Goal: Task Accomplishment & Management: Complete application form

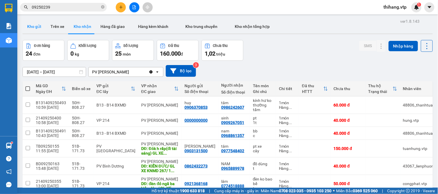
click at [41, 25] on button "Kho gửi" at bounding box center [34, 27] width 23 height 14
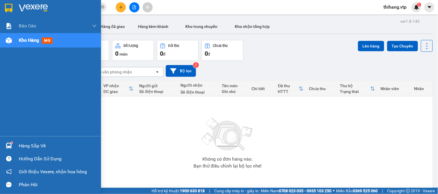
click at [11, 143] on sup at bounding box center [12, 143] width 2 height 2
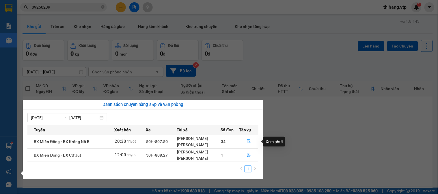
click at [248, 143] on icon "file-done" at bounding box center [249, 142] width 4 height 4
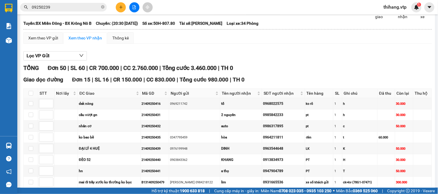
scroll to position [64, 0]
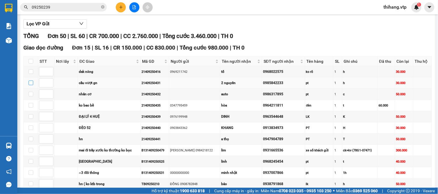
click at [30, 85] on input "checkbox" at bounding box center [31, 83] width 5 height 5
checkbox input "true"
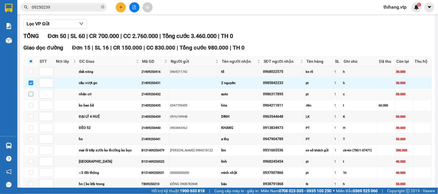
click at [31, 97] on input "checkbox" at bounding box center [31, 94] width 5 height 5
checkbox input "true"
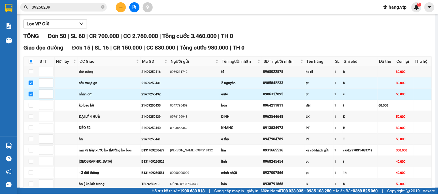
scroll to position [96, 0]
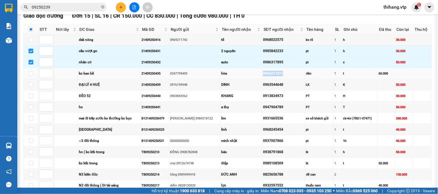
drag, startPoint x: 279, startPoint y: 81, endPoint x: 254, endPoint y: 81, distance: 25.1
click at [254, 79] on tr "ko bao bể 21409250435 0347795459 hòa 0964211811 đèn 1 t 60.000" at bounding box center [228, 73] width 408 height 11
copy tr "hòa 0964211811"
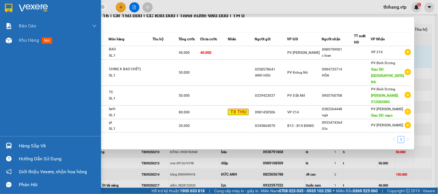
drag, startPoint x: 46, startPoint y: 6, endPoint x: 15, endPoint y: 6, distance: 30.3
click at [15, 6] on section "Kết quả tìm kiếm ( 5 ) Bộ lọc Mã ĐH Trạng thái Món hàng Thu hộ Tổng cước Chưa c…" at bounding box center [219, 97] width 438 height 194
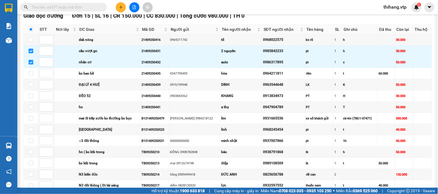
drag, startPoint x: 43, startPoint y: 11, endPoint x: 37, endPoint y: 6, distance: 7.4
click at [37, 6] on input "text" at bounding box center [66, 7] width 68 height 6
paste input "0964211811"
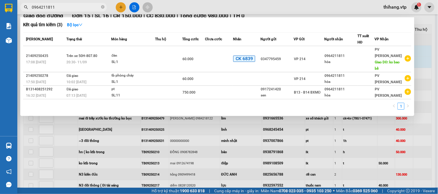
type input "0964211811"
click at [180, 4] on div at bounding box center [219, 97] width 438 height 194
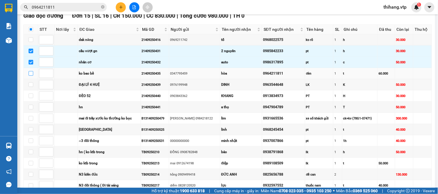
click at [29, 76] on input "checkbox" at bounding box center [31, 73] width 5 height 5
checkbox input "true"
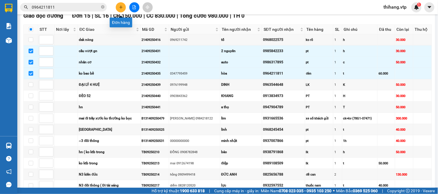
click at [120, 10] on button at bounding box center [121, 7] width 10 height 10
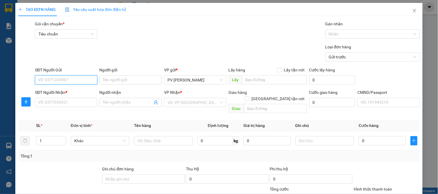
click at [84, 79] on input "SĐT Người Gửi" at bounding box center [66, 80] width 62 height 9
click at [61, 89] on div "0984605887 - khánh" at bounding box center [65, 92] width 55 height 6
type input "0984605887"
type input "khánh"
type input "0564822222"
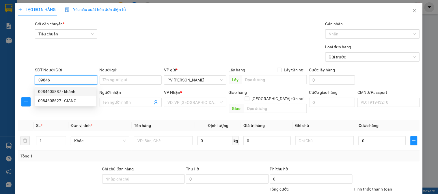
type input "HẢI"
type input "ĐỒNG XOÀI"
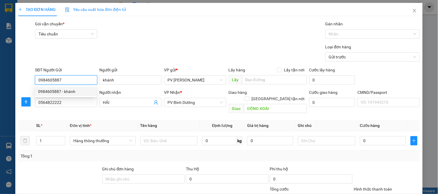
drag, startPoint x: 66, startPoint y: 78, endPoint x: 49, endPoint y: 78, distance: 17.3
click at [49, 78] on input "0984605887" at bounding box center [66, 80] width 62 height 9
click at [56, 102] on div "0984605627 - GIANG" at bounding box center [65, 101] width 55 height 6
type input "0984605627"
type input "GIANG"
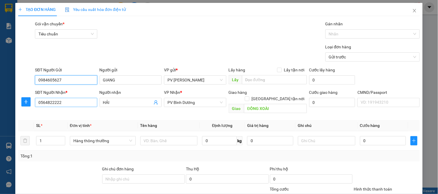
type input "0984605627"
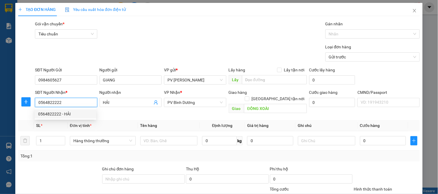
drag, startPoint x: 82, startPoint y: 102, endPoint x: 34, endPoint y: 101, distance: 47.9
click at [34, 101] on div "SĐT Người Nhận * 0564822222" at bounding box center [66, 102] width 64 height 27
click at [52, 111] on div "0973374547 - THẮM" at bounding box center [65, 114] width 55 height 6
type input "0973374547"
type input "THẮM"
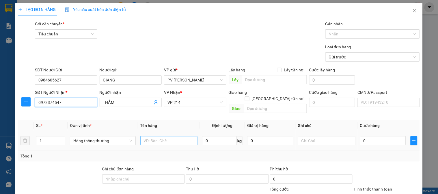
type input "0973374547"
click at [186, 137] on input "text" at bounding box center [168, 140] width 57 height 9
type input "D"
type input "Đ"
type input "D"
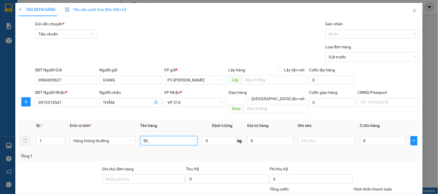
type input "ĐL"
type input "1TX"
type input "6"
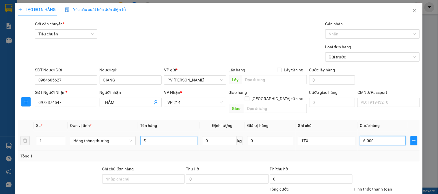
type input "60.000"
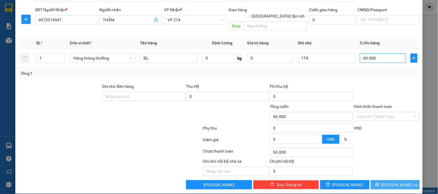
type input "60.000"
click at [399, 182] on span "[PERSON_NAME] và In" at bounding box center [401, 185] width 40 height 6
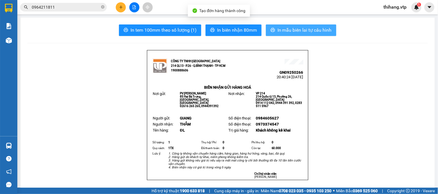
click at [282, 29] on span "In mẫu biên lai tự cấu hình" at bounding box center [304, 30] width 54 height 7
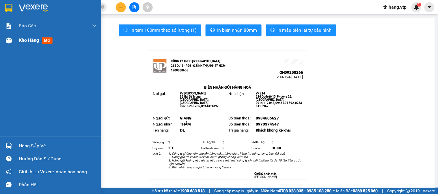
click at [22, 44] on div "Kho hàng mới" at bounding box center [37, 40] width 36 height 7
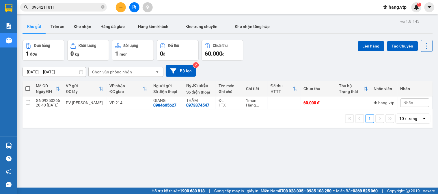
click at [31, 87] on th at bounding box center [28, 88] width 10 height 15
click at [30, 87] on th at bounding box center [28, 88] width 10 height 15
click at [27, 88] on span at bounding box center [27, 89] width 5 height 5
click at [28, 86] on input "checkbox" at bounding box center [28, 86] width 0 height 0
checkbox input "true"
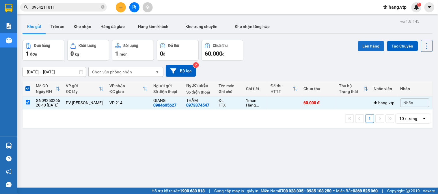
click at [370, 44] on button "Lên hàng" at bounding box center [371, 46] width 26 height 10
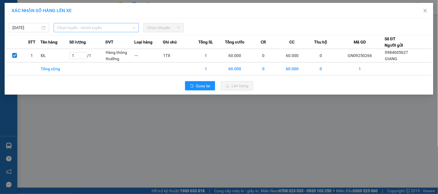
click at [103, 30] on span "Chọn tuyến - nhóm tuyến" at bounding box center [96, 27] width 78 height 9
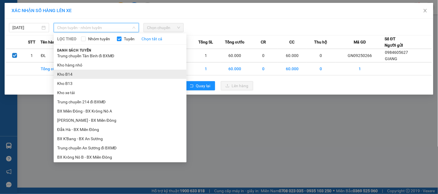
scroll to position [96, 0]
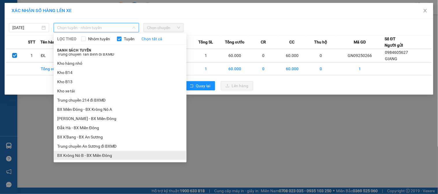
click at [82, 155] on li "BX Krông Nô B - BX Miền Đông" at bounding box center [120, 155] width 133 height 9
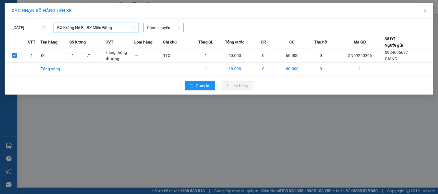
click at [163, 27] on span "Chọn chuyến" at bounding box center [163, 27] width 33 height 9
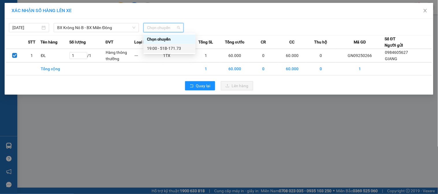
click at [169, 45] on div "19:00 - 51B-171.73" at bounding box center [169, 48] width 45 height 6
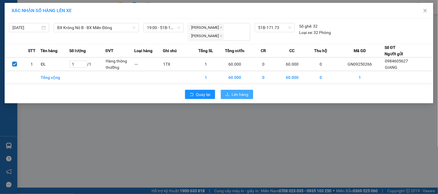
click at [228, 93] on icon "upload" at bounding box center [227, 95] width 4 height 4
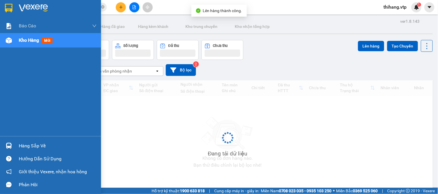
click at [13, 146] on div at bounding box center [9, 146] width 10 height 10
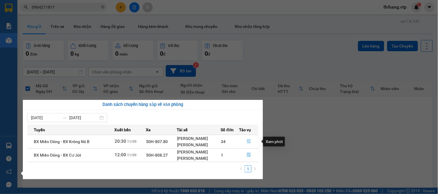
click at [250, 144] on span "file-done" at bounding box center [249, 142] width 4 height 5
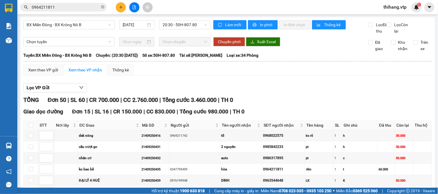
scroll to position [96, 0]
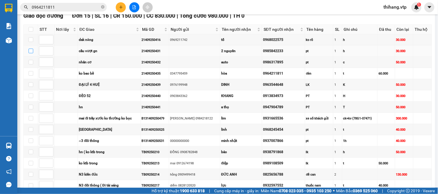
click at [29, 53] on input "checkbox" at bounding box center [31, 51] width 5 height 5
checkbox input "true"
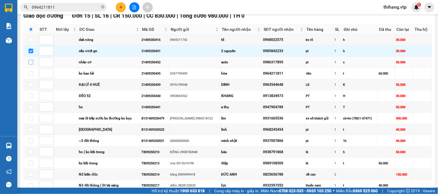
click at [30, 65] on input "checkbox" at bounding box center [31, 62] width 5 height 5
checkbox input "true"
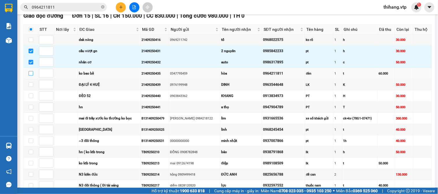
click at [31, 76] on input "checkbox" at bounding box center [31, 73] width 5 height 5
checkbox input "true"
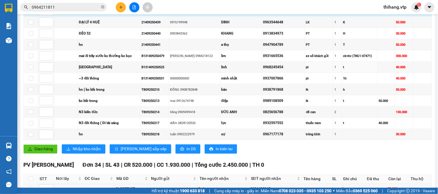
scroll to position [160, 0]
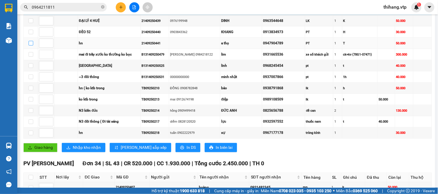
click at [31, 46] on input "checkbox" at bounding box center [31, 43] width 5 height 5
checkbox input "true"
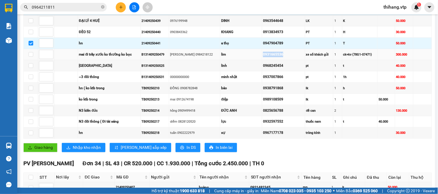
drag, startPoint x: 278, startPoint y: 61, endPoint x: 255, endPoint y: 60, distance: 23.1
click at [255, 60] on tr "mai đi trầy xước ko thường ko bọc B131409250479 tuấn minh 0984218122 lim 093166…" at bounding box center [228, 54] width 408 height 11
copy tr "0931665536"
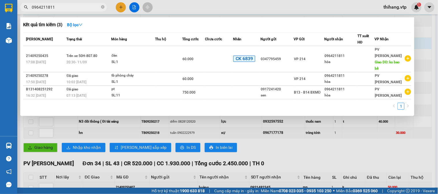
drag, startPoint x: 75, startPoint y: 8, endPoint x: 28, endPoint y: 10, distance: 46.8
click at [28, 10] on span "0964211811" at bounding box center [63, 7] width 87 height 9
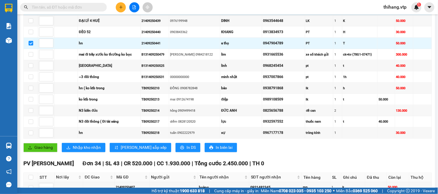
paste input "0931665536"
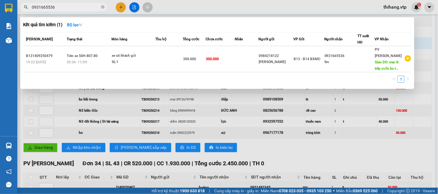
type input "0931665536"
click at [180, 10] on div at bounding box center [219, 97] width 438 height 194
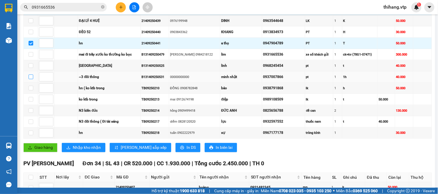
click at [29, 79] on input "checkbox" at bounding box center [31, 77] width 5 height 5
checkbox input "true"
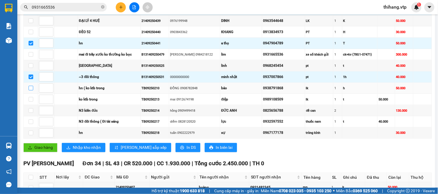
click at [31, 91] on input "checkbox" at bounding box center [31, 88] width 5 height 5
checkbox input "true"
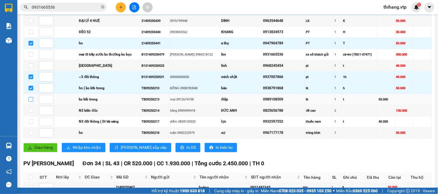
click at [30, 102] on input "checkbox" at bounding box center [31, 99] width 5 height 5
checkbox input "true"
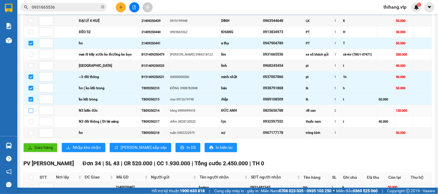
click at [29, 113] on input "checkbox" at bounding box center [31, 110] width 5 height 5
checkbox input "true"
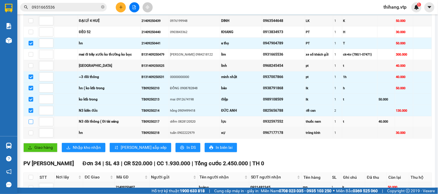
click at [33, 124] on input "checkbox" at bounding box center [31, 122] width 5 height 5
checkbox input "true"
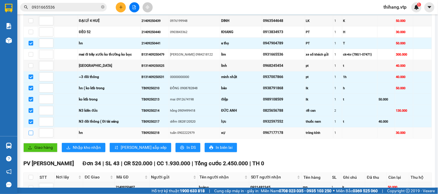
click at [32, 136] on input "checkbox" at bounding box center [31, 133] width 5 height 5
checkbox input "true"
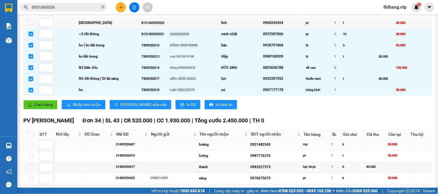
scroll to position [224, 0]
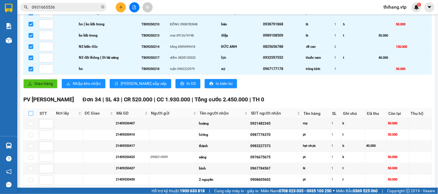
click at [32, 116] on input "checkbox" at bounding box center [31, 113] width 5 height 5
checkbox input "true"
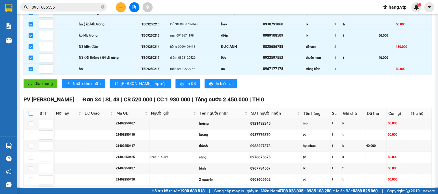
checkbox input "true"
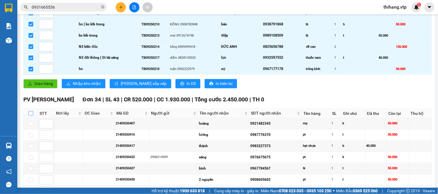
checkbox input "true"
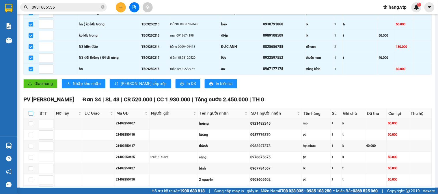
checkbox input "true"
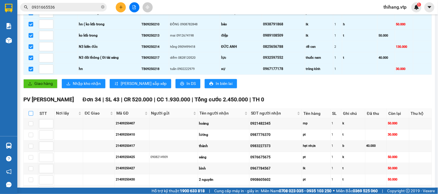
checkbox input "true"
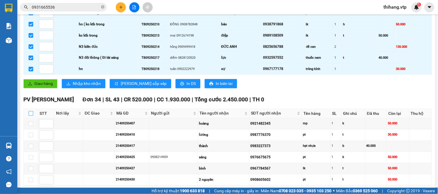
checkbox input "true"
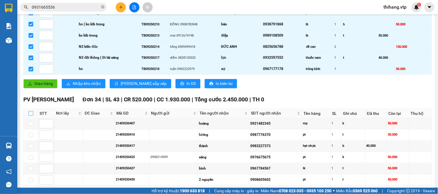
checkbox input "true"
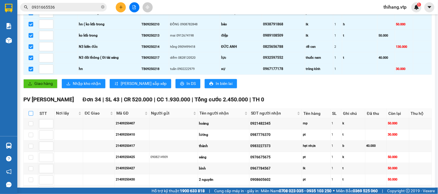
checkbox input "true"
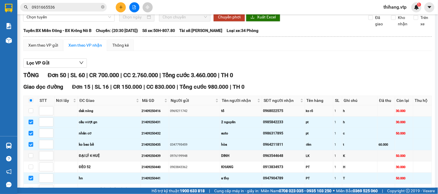
scroll to position [0, 0]
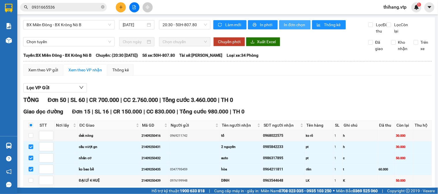
click at [285, 25] on span "In đơn chọn" at bounding box center [295, 25] width 22 height 6
drag, startPoint x: 287, startPoint y: 25, endPoint x: 275, endPoint y: 53, distance: 29.6
click at [287, 25] on span "In đơn chọn" at bounding box center [295, 25] width 22 height 6
click at [93, 23] on span "BX Miền Đông - BX Krông Nô B" at bounding box center [69, 24] width 85 height 9
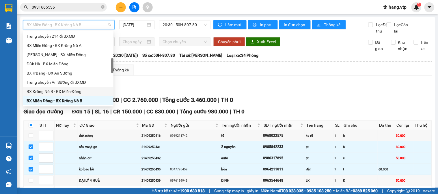
click at [64, 90] on div "BX Krông Nô B - BX Miền Đông" at bounding box center [68, 92] width 83 height 6
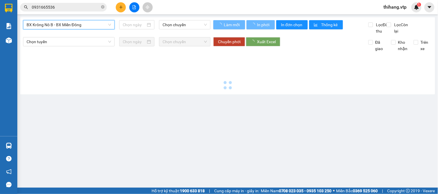
type input "[DATE]"
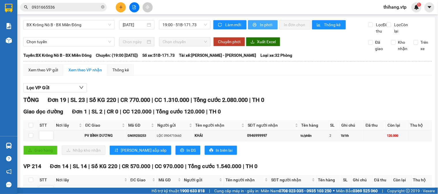
click at [260, 25] on span "In phơi" at bounding box center [266, 25] width 13 height 6
click at [270, 26] on span "In phơi" at bounding box center [266, 25] width 13 height 6
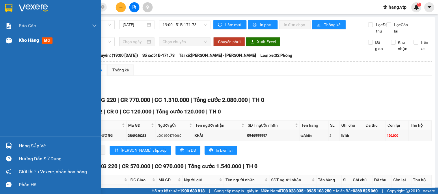
click at [31, 41] on span "Kho hàng" at bounding box center [29, 40] width 20 height 5
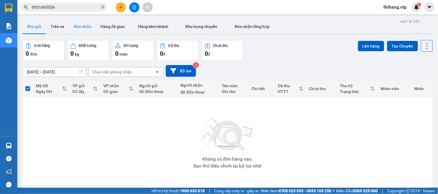
click at [81, 27] on button "Kho nhận" at bounding box center [82, 27] width 27 height 14
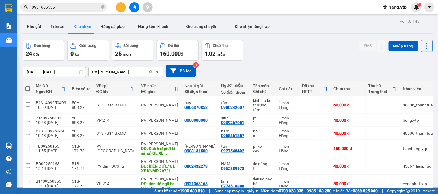
scroll to position [32, 0]
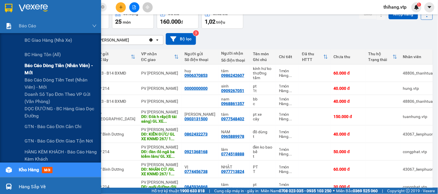
click at [29, 66] on span "Báo cáo dòng tiền (nhân viên) - mới" at bounding box center [61, 69] width 72 height 14
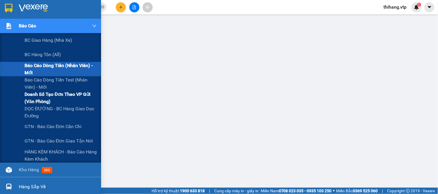
click at [33, 93] on span "Doanh số tạo đơn theo VP gửi (văn phòng)" at bounding box center [61, 98] width 72 height 14
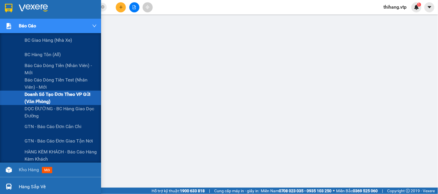
click at [19, 25] on span "Báo cáo" at bounding box center [27, 25] width 17 height 7
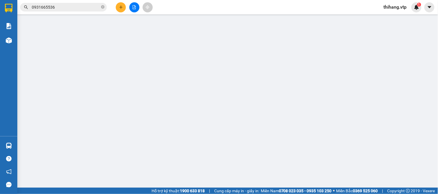
drag, startPoint x: 71, startPoint y: 39, endPoint x: 179, endPoint y: 1, distance: 115.2
click at [9, 42] on img at bounding box center [9, 41] width 6 height 6
click at [32, 40] on span "Kho hàng" at bounding box center [29, 40] width 20 height 5
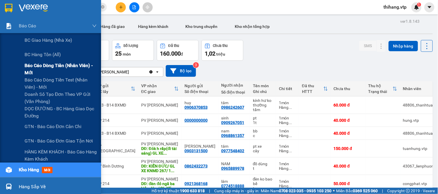
click at [35, 66] on span "Báo cáo dòng tiền (nhân viên) - mới" at bounding box center [61, 69] width 72 height 14
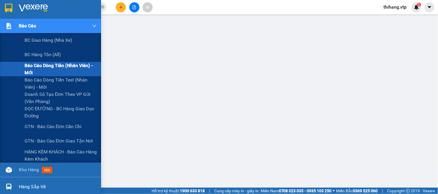
click at [20, 22] on div "Báo cáo" at bounding box center [58, 26] width 78 height 14
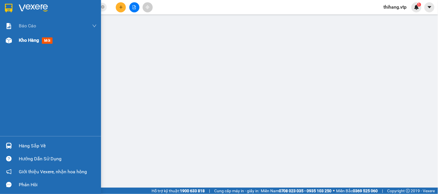
click at [26, 45] on div "Kho hàng mới" at bounding box center [58, 40] width 78 height 14
